Goal: Task Accomplishment & Management: Use online tool/utility

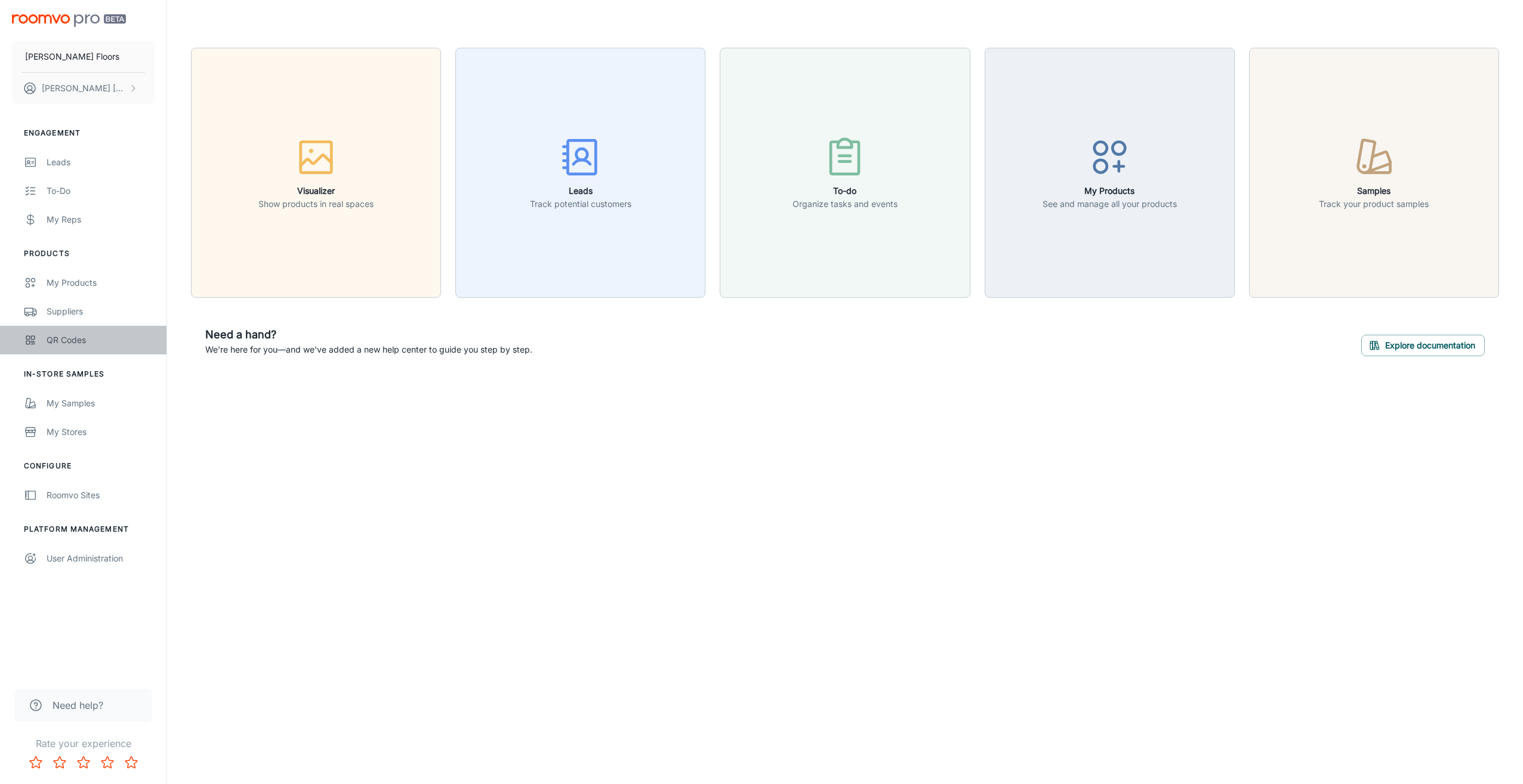
click at [72, 334] on div "QR Codes" at bounding box center [100, 340] width 108 height 13
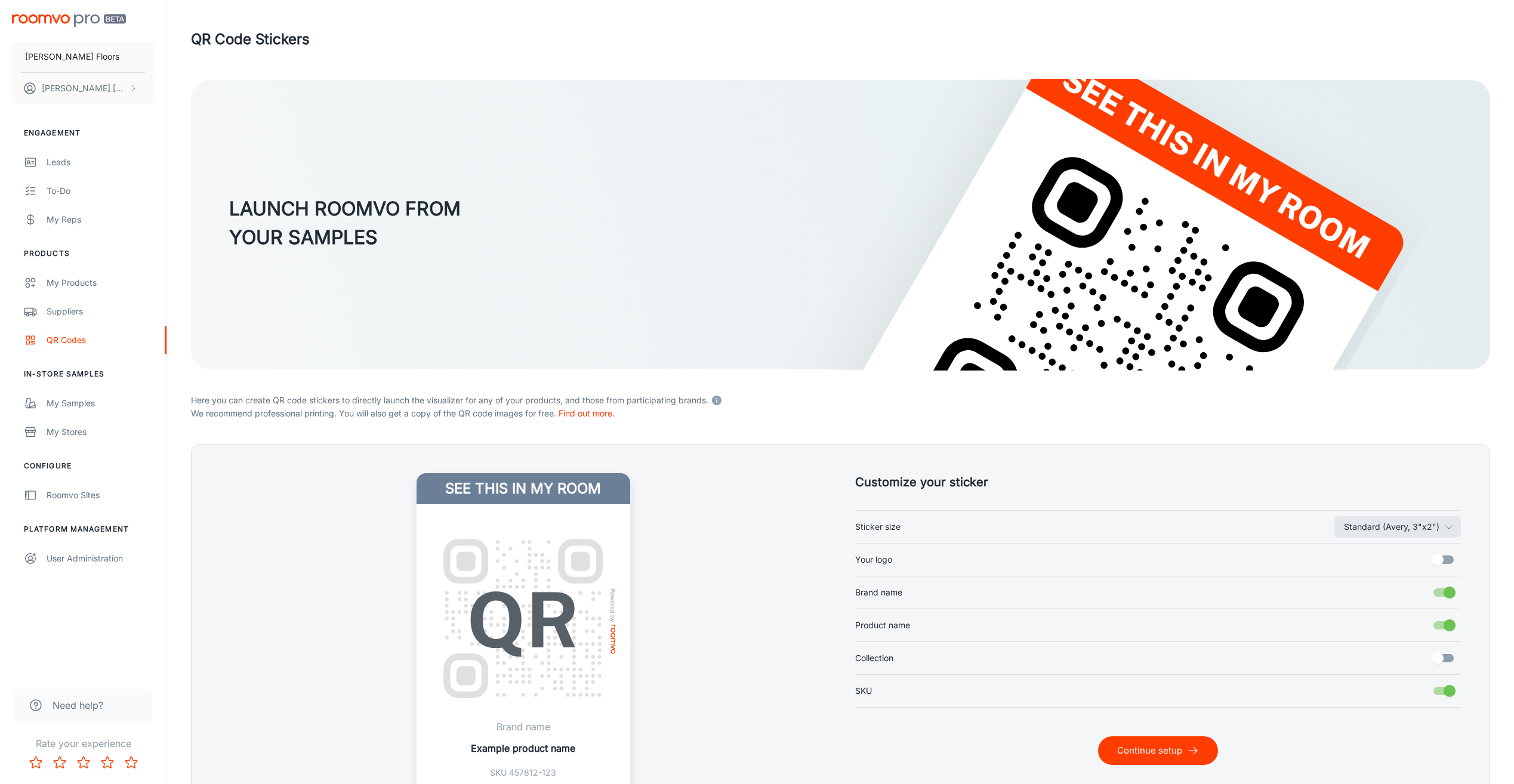
click at [918, 554] on label "Your logo" at bounding box center [1158, 559] width 606 height 23
click at [1404, 554] on input "Your logo" at bounding box center [1437, 559] width 68 height 23
checkbox input "true"
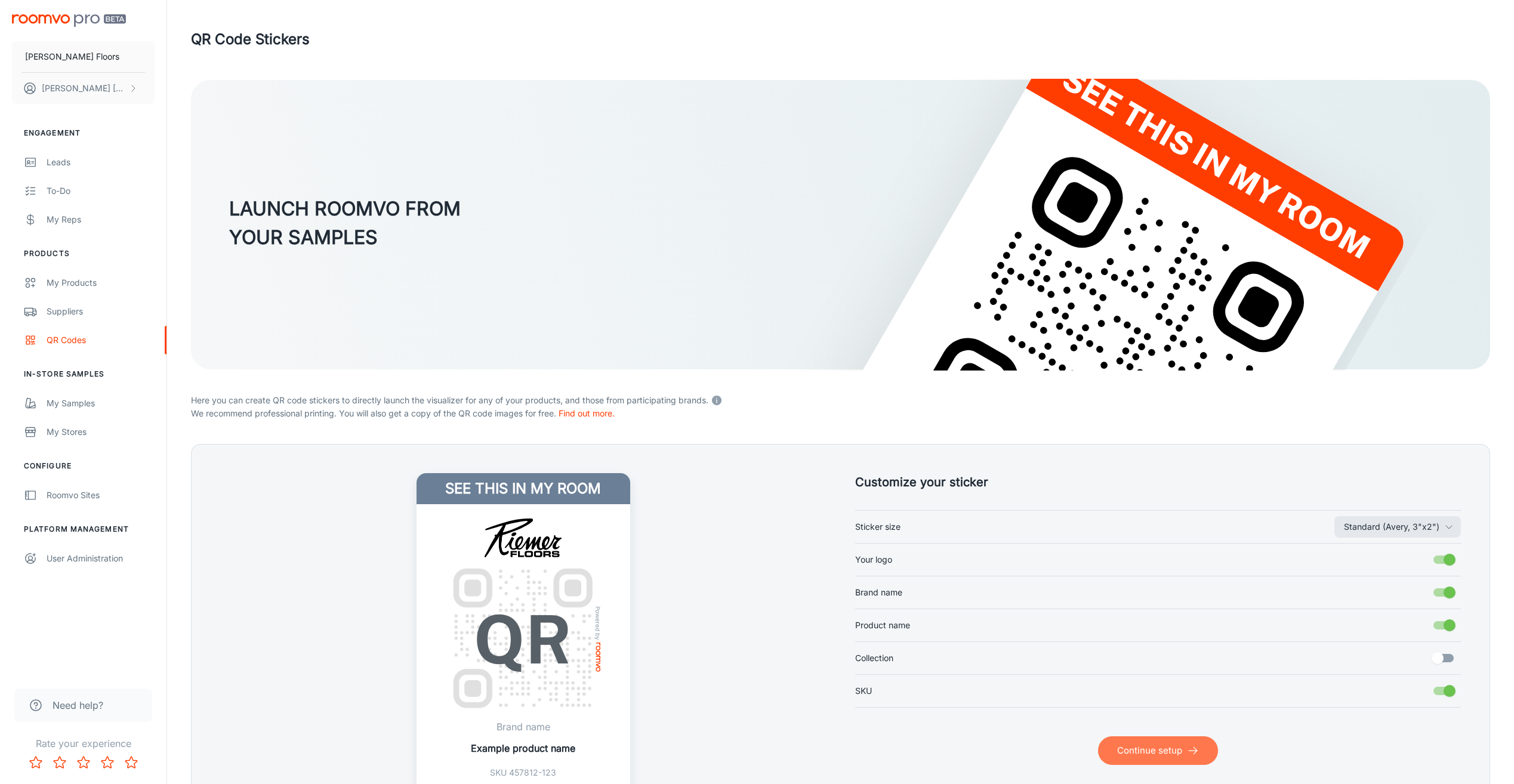
click at [1145, 745] on button "Continue setup" at bounding box center [1158, 751] width 120 height 28
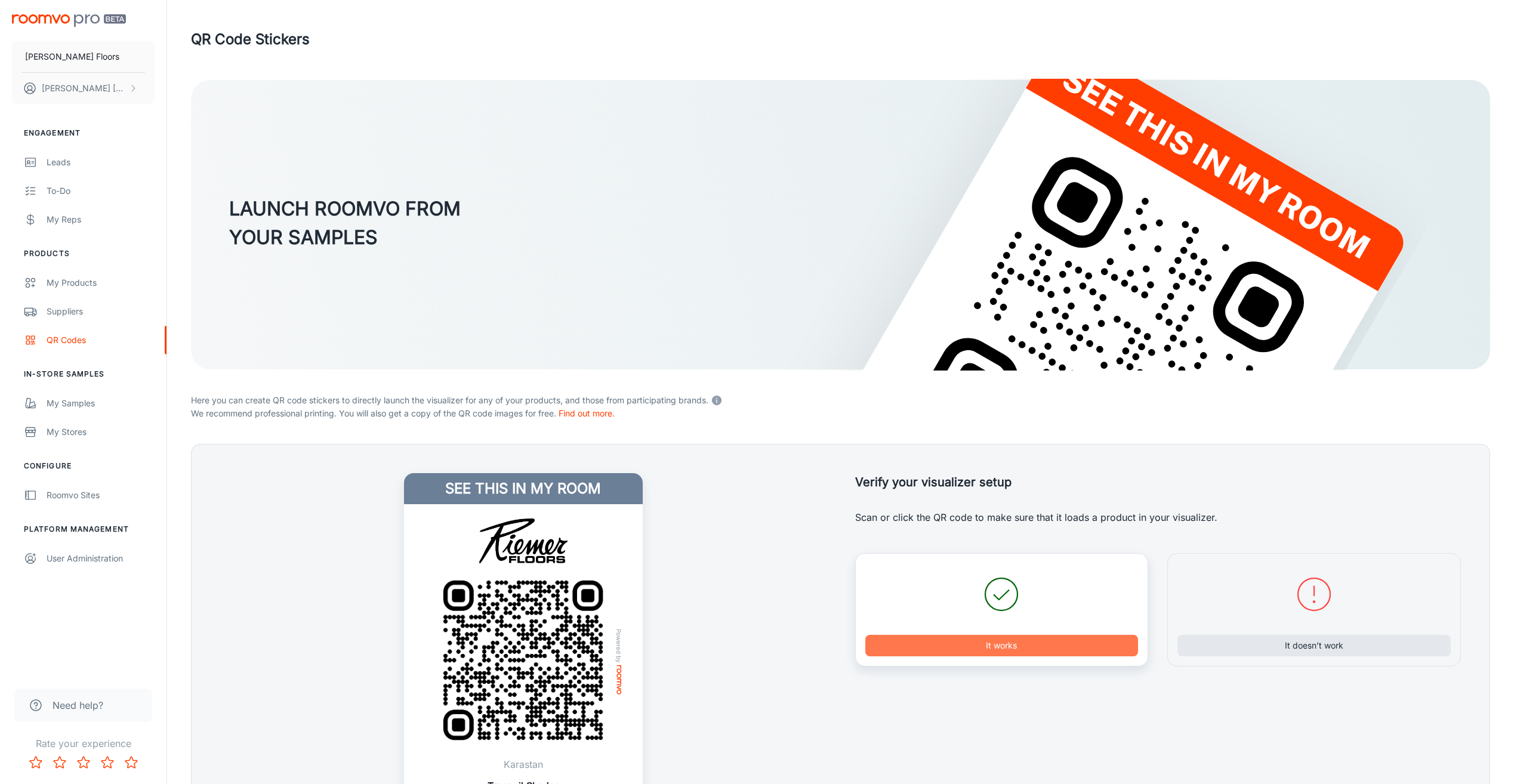
click at [934, 638] on button "It works" at bounding box center [1002, 645] width 273 height 22
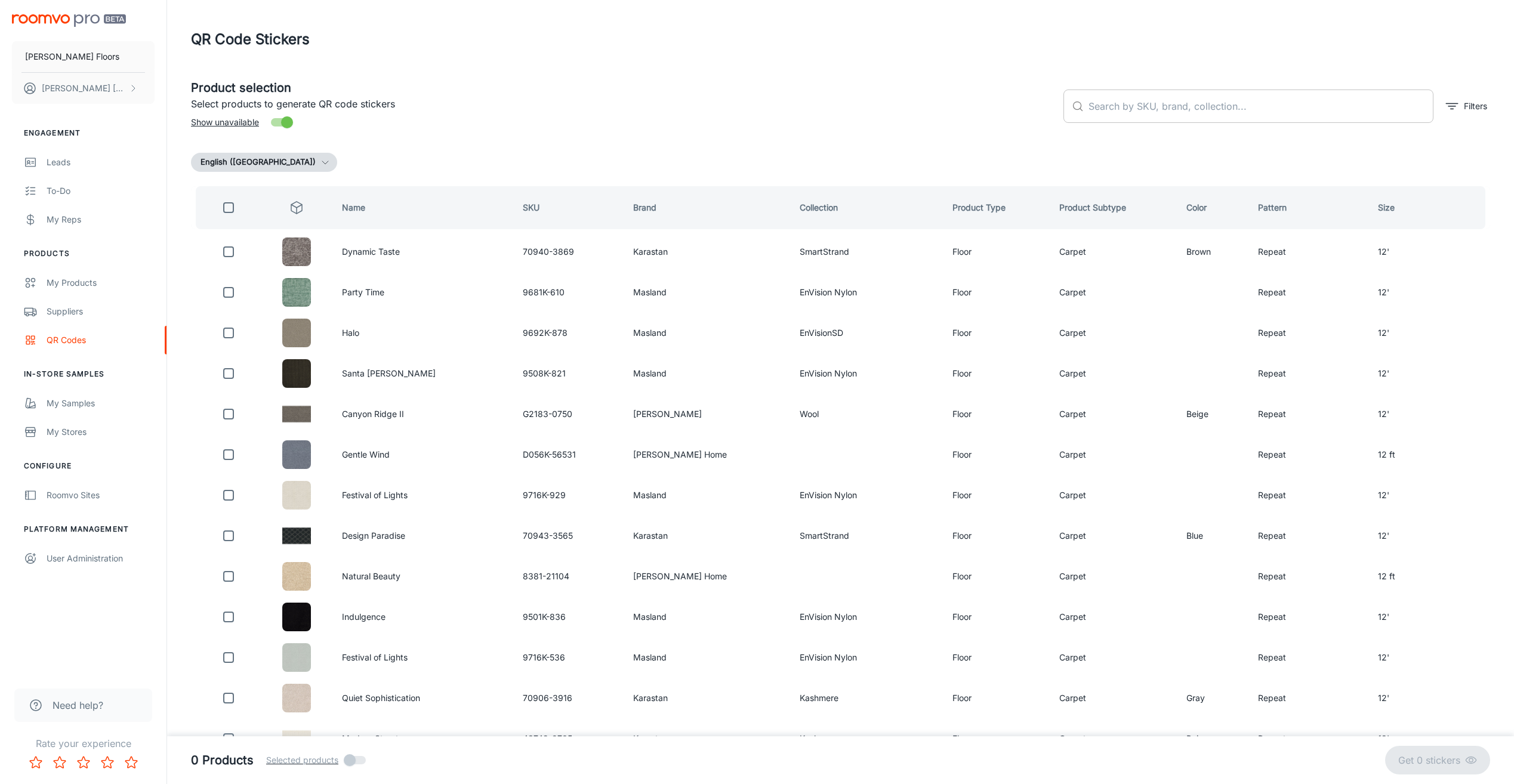
click at [1153, 115] on input "text" at bounding box center [1261, 106] width 345 height 33
type input "[PERSON_NAME]"
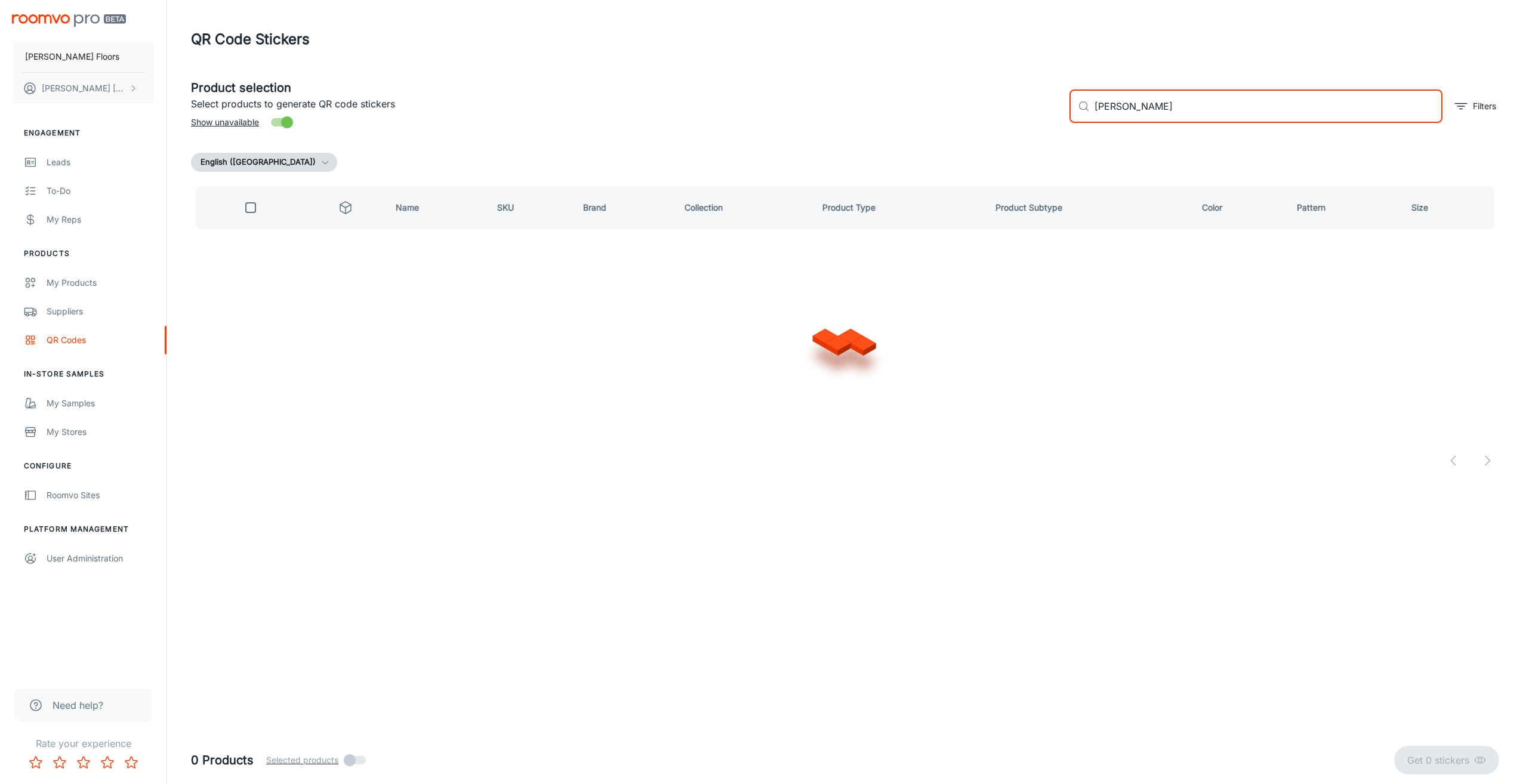
checkbox input "true"
type input "[PERSON_NAME]"
